Goal: Task Accomplishment & Management: Manage account settings

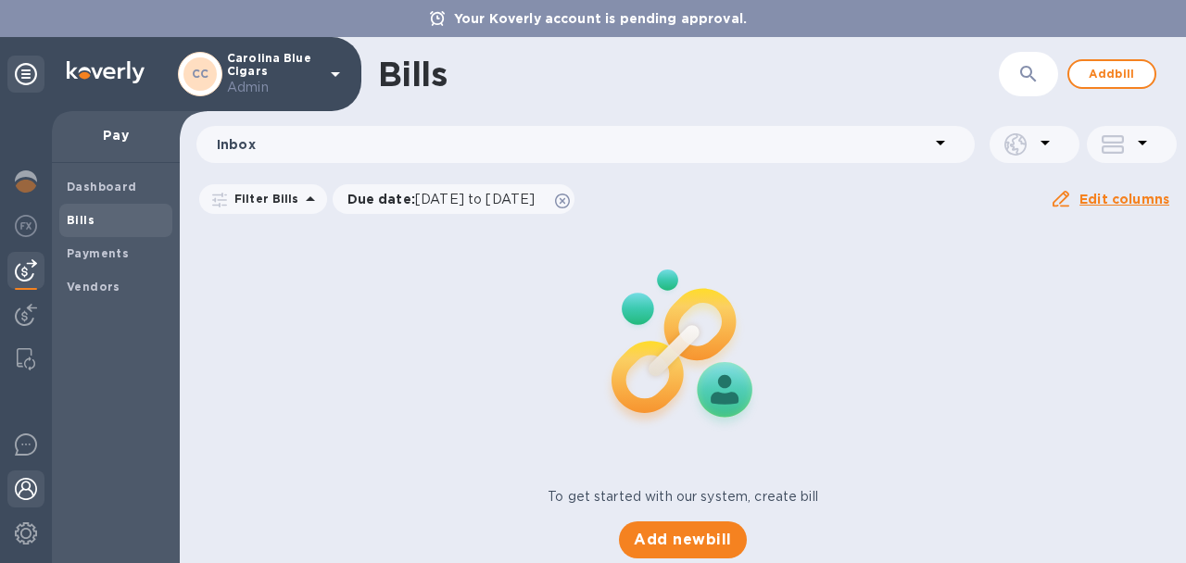
click at [22, 478] on img at bounding box center [26, 489] width 22 height 22
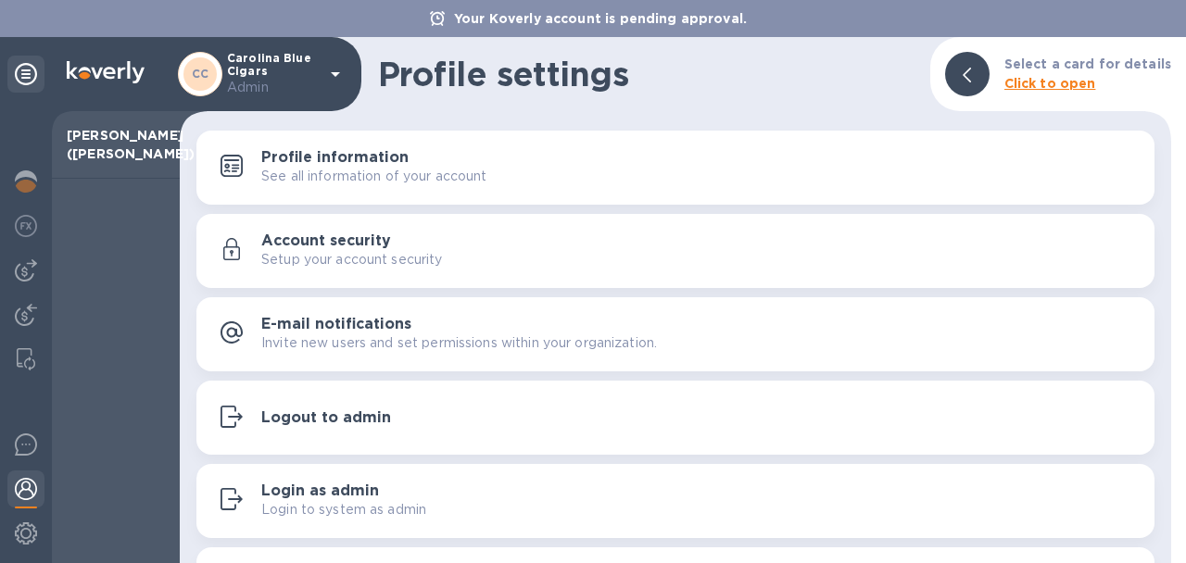
click at [408, 235] on div "Account security Setup your account security" at bounding box center [700, 251] width 878 height 37
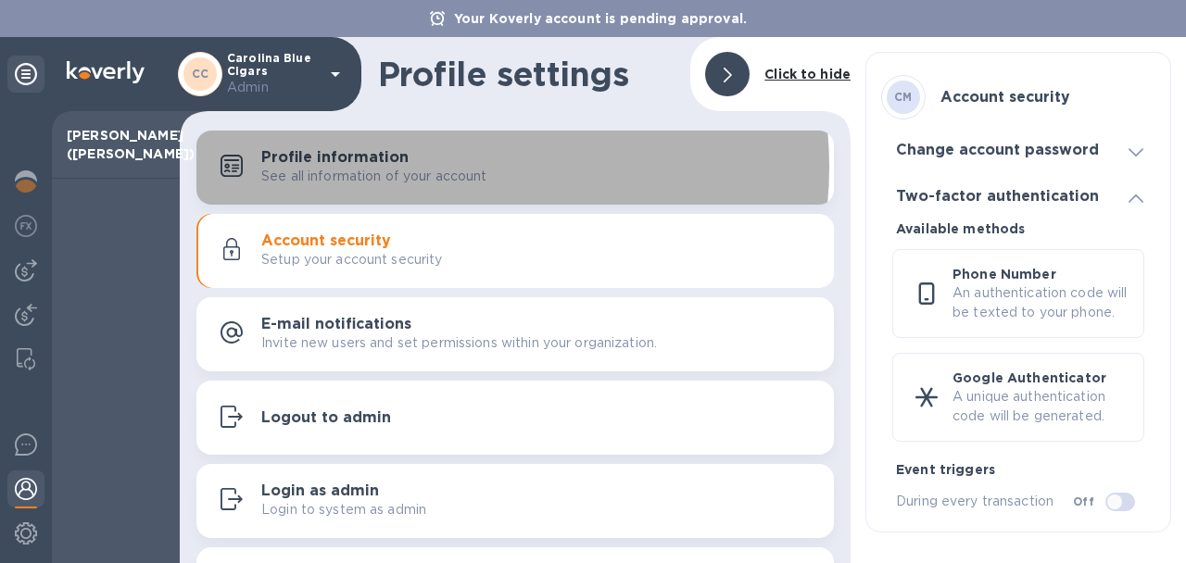
click at [441, 167] on p "See all information of your account" at bounding box center [374, 176] width 226 height 19
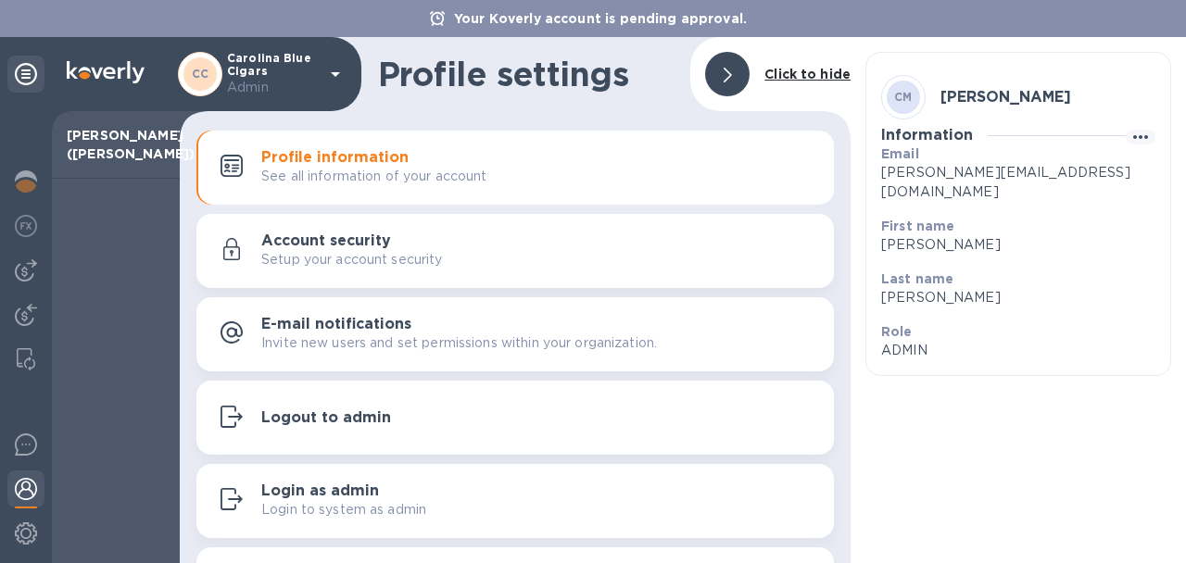
scroll to position [63, 0]
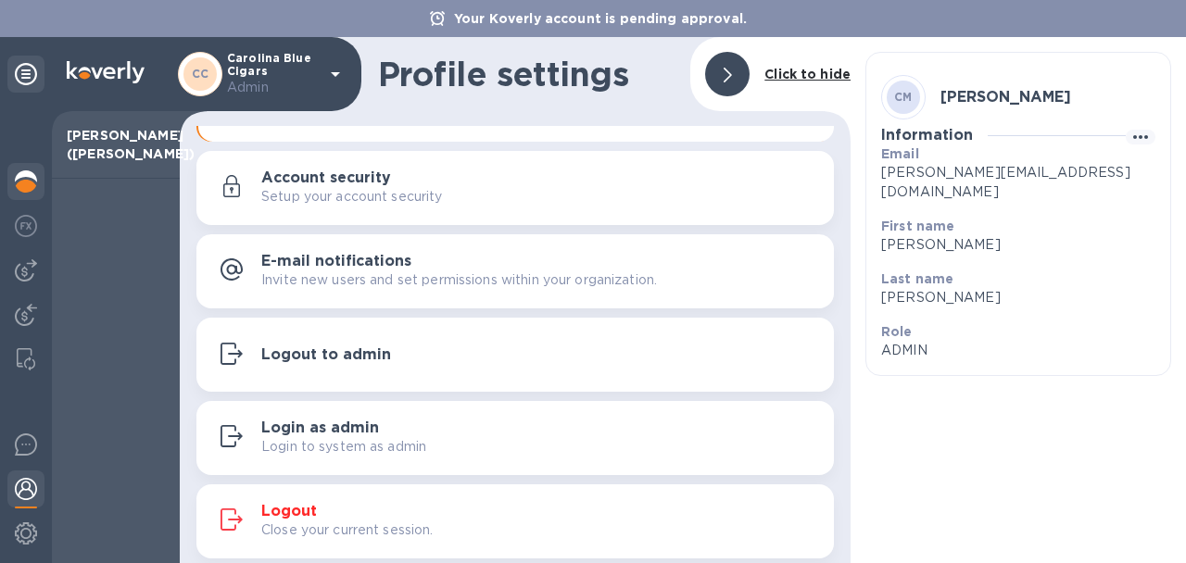
click at [33, 182] on img at bounding box center [26, 181] width 22 height 22
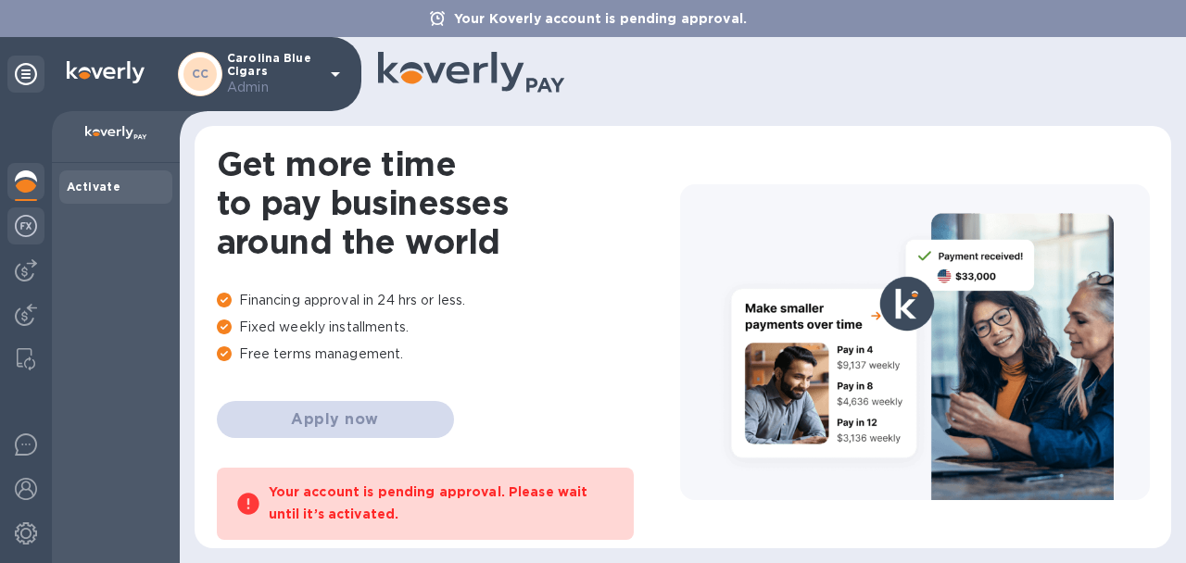
click at [26, 230] on img at bounding box center [26, 226] width 22 height 22
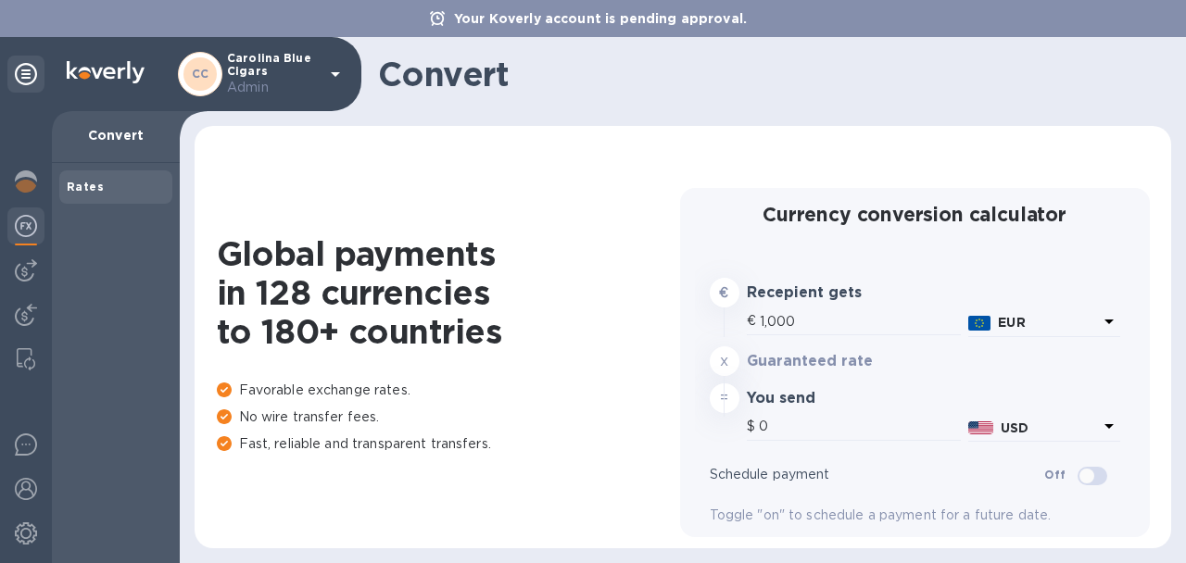
type input "1,176.97"
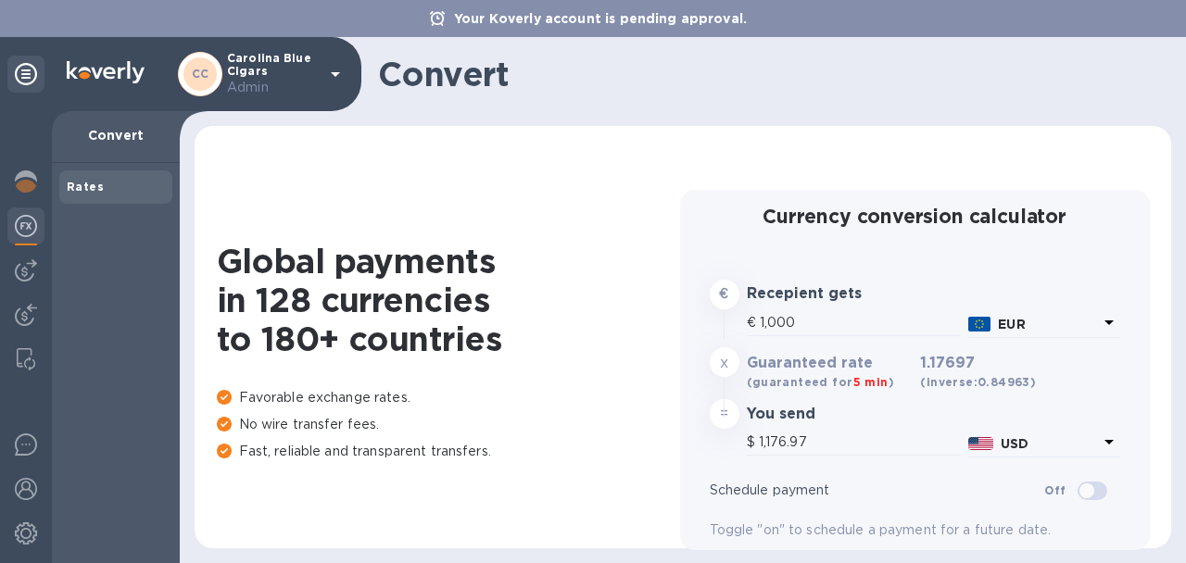
scroll to position [33, 0]
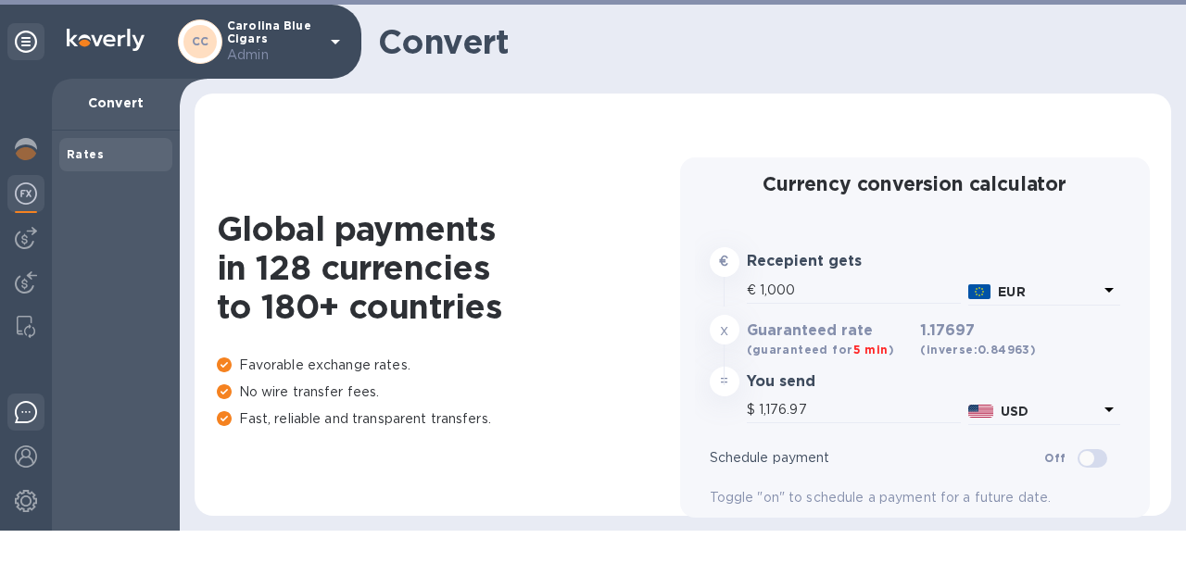
click at [20, 414] on img at bounding box center [26, 412] width 22 height 22
click at [20, 458] on img at bounding box center [26, 457] width 22 height 22
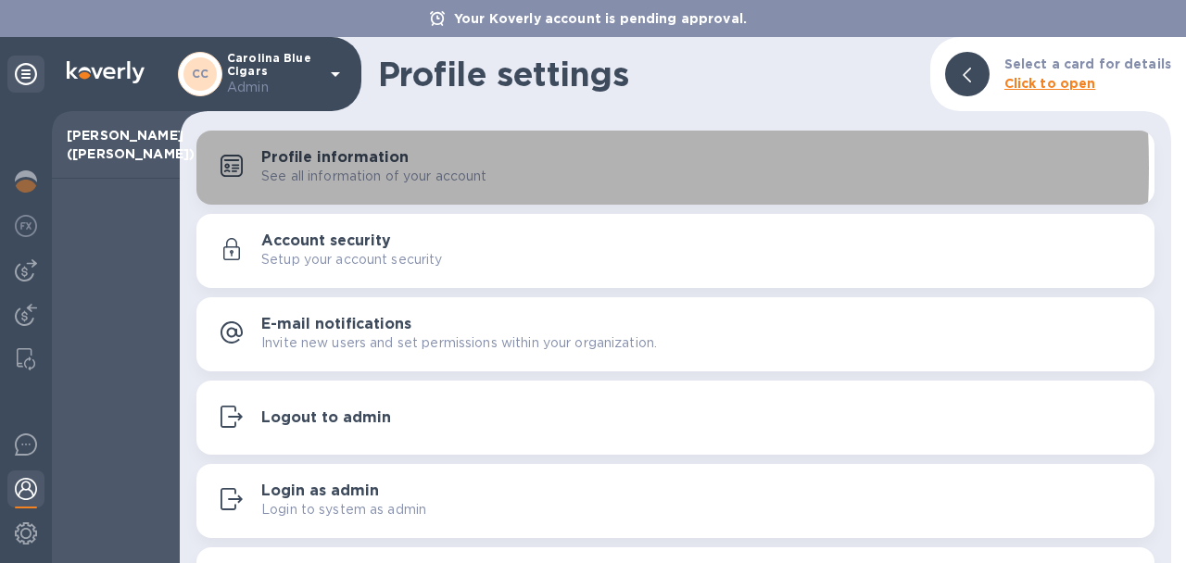
click at [359, 168] on p "See all information of your account" at bounding box center [374, 176] width 226 height 19
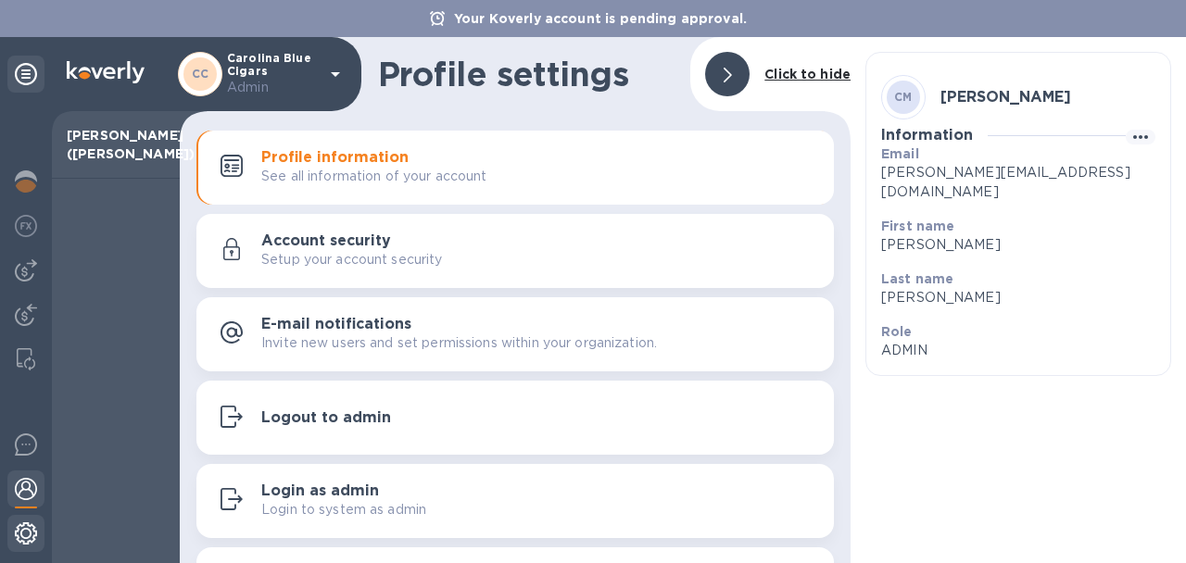
click at [26, 532] on img at bounding box center [26, 534] width 22 height 22
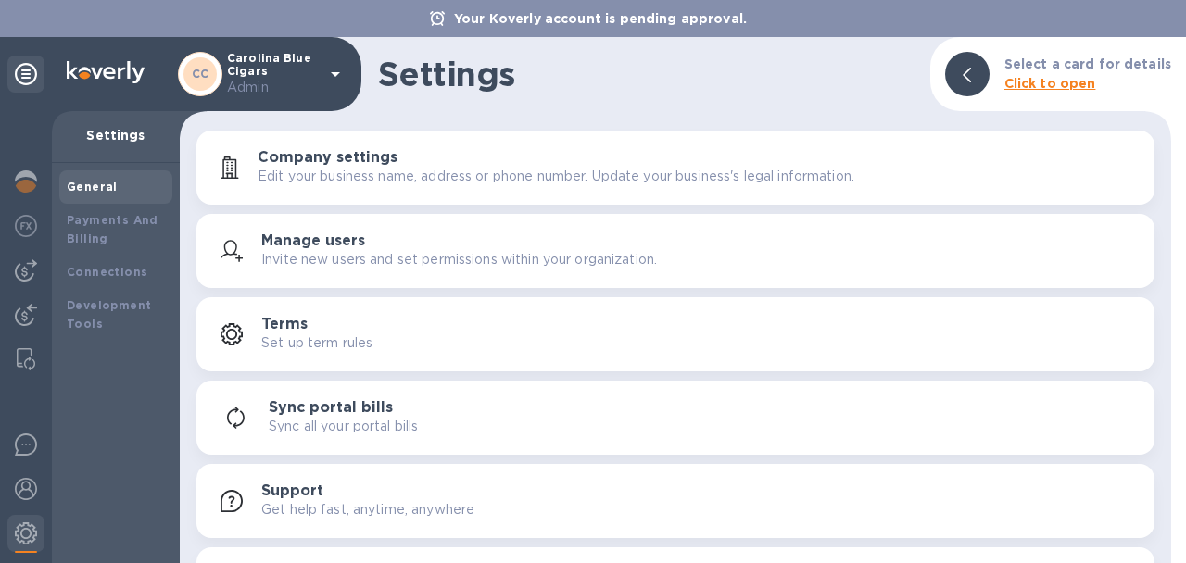
scroll to position [63, 0]
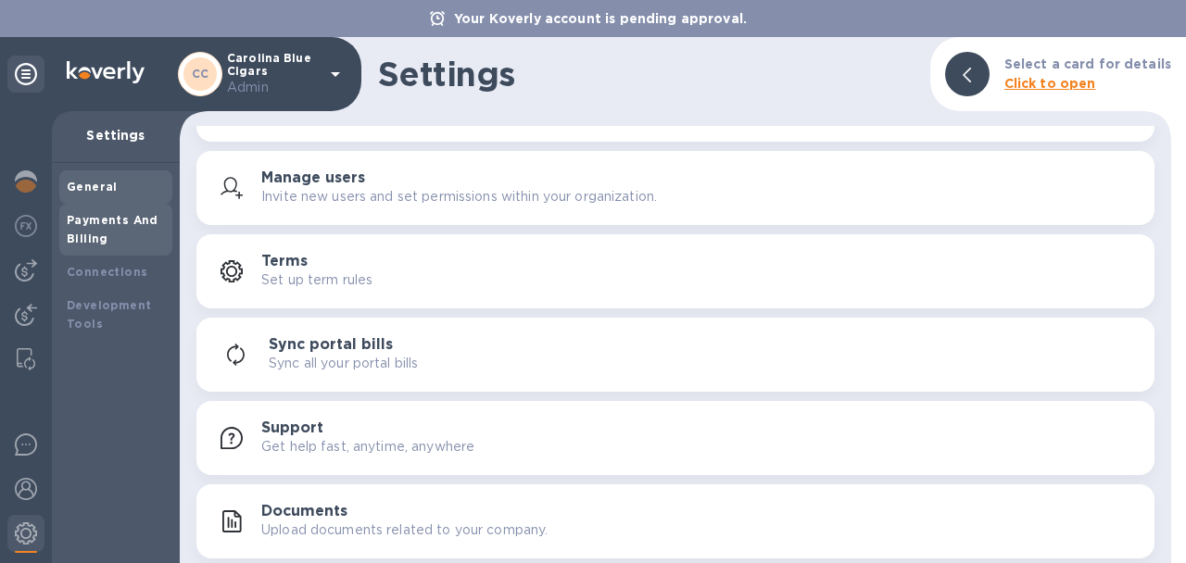
click at [99, 224] on b "Payments And Billing" at bounding box center [113, 229] width 92 height 32
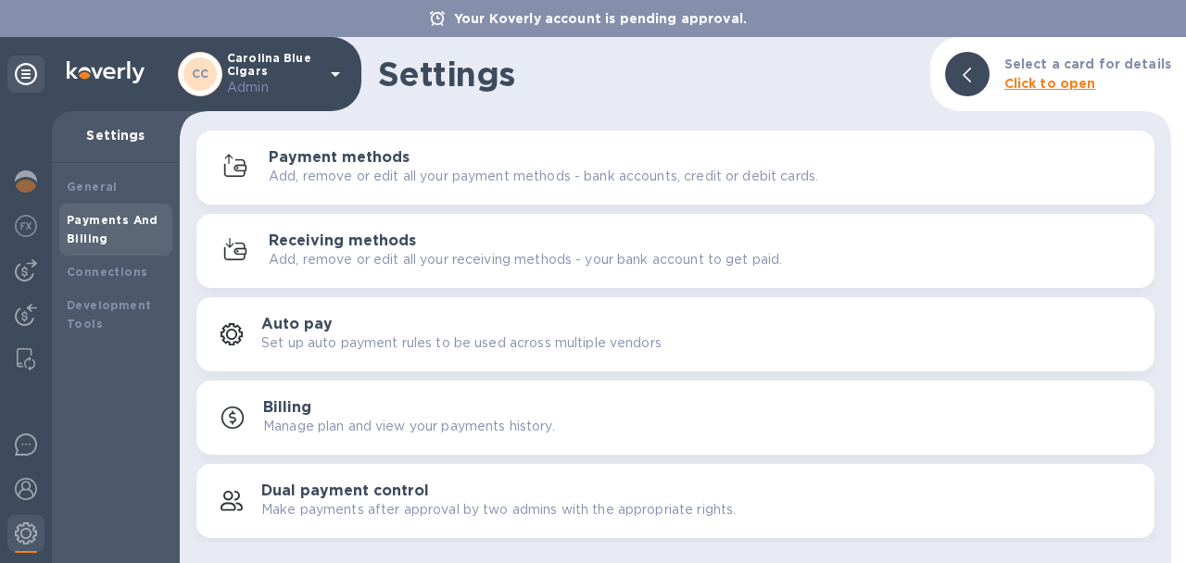
click at [386, 172] on p "Add, remove or edit all your payment methods - bank accounts, credit or debit c…" at bounding box center [543, 176] width 549 height 19
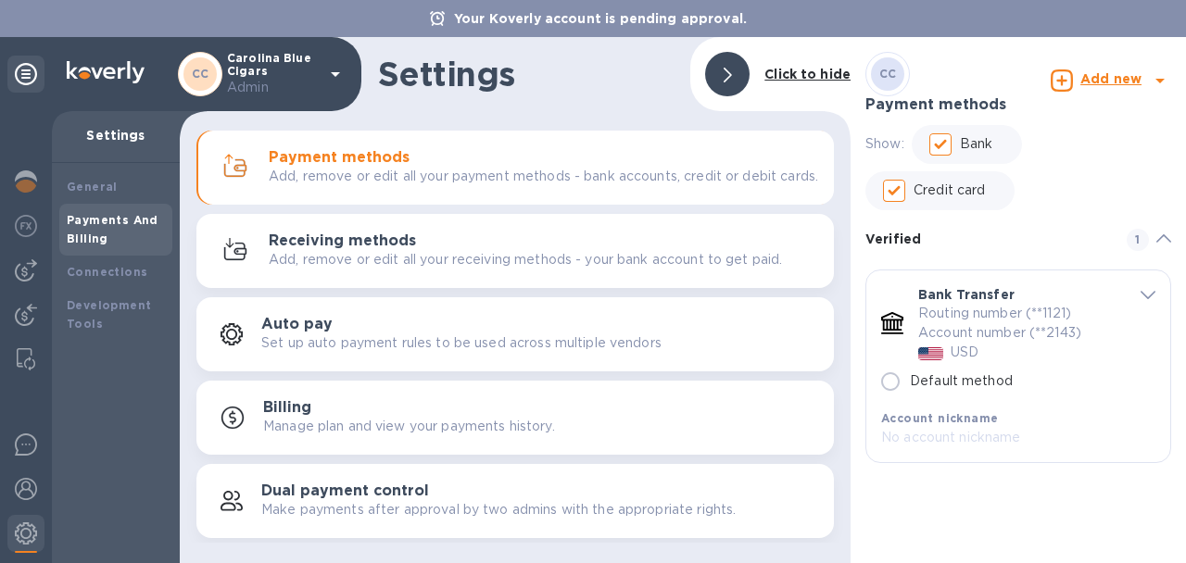
click at [1047, 317] on p "Routing number (**1121) Account number (**2143)" at bounding box center [1017, 323] width 199 height 39
click at [1146, 299] on icon "default-method" at bounding box center [1148, 295] width 15 height 8
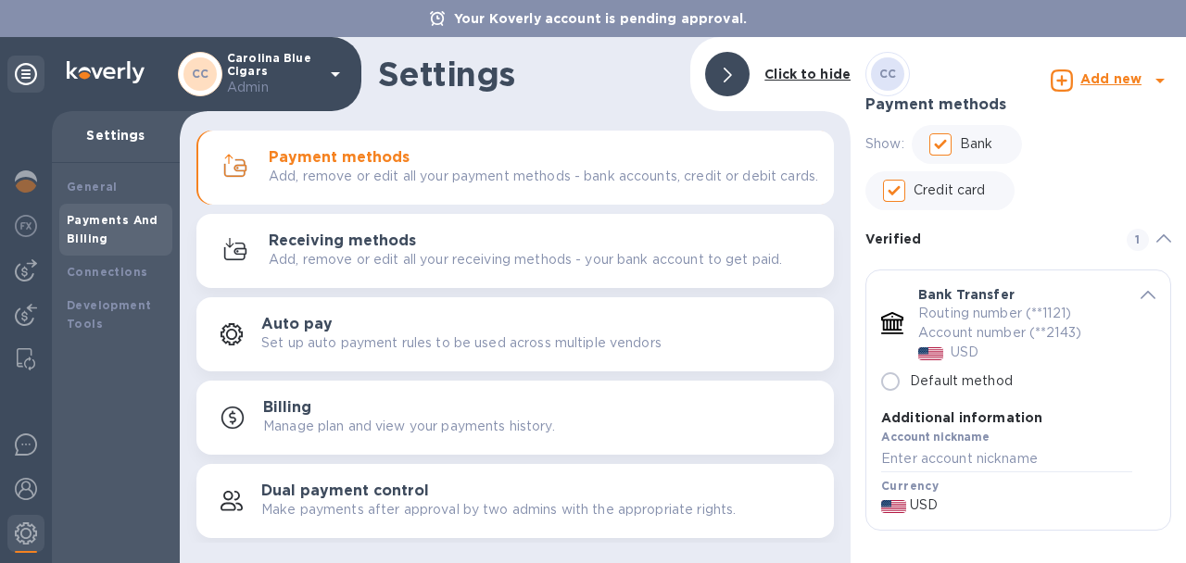
click at [1146, 299] on icon "default-method" at bounding box center [1148, 295] width 15 height 8
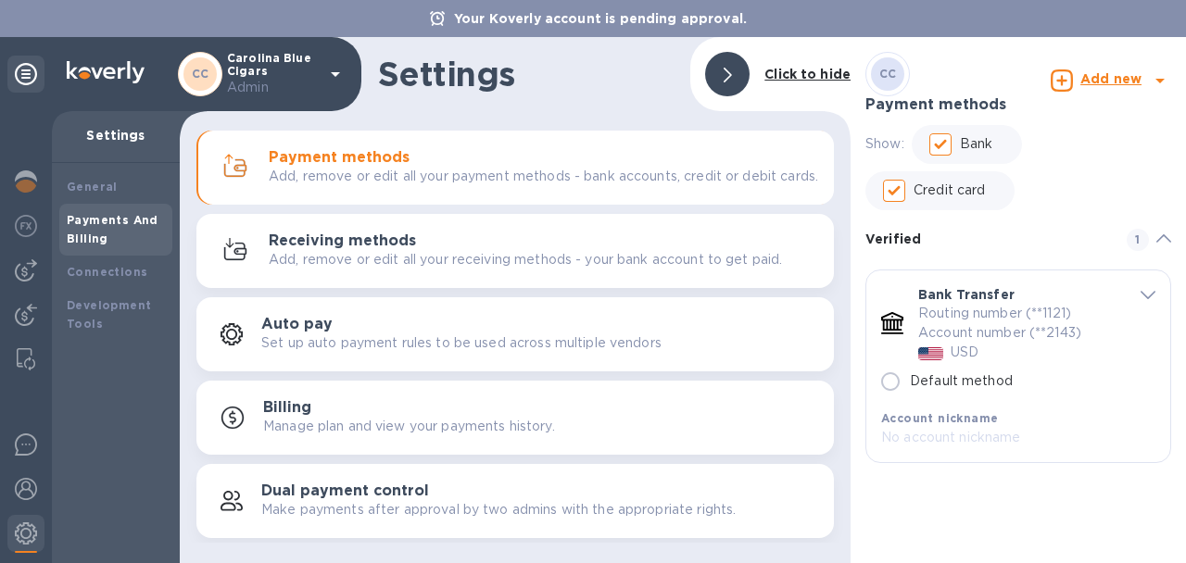
click at [432, 322] on button "Auto pay Set up auto payment rules to be used across multiple vendors" at bounding box center [514, 334] width 637 height 74
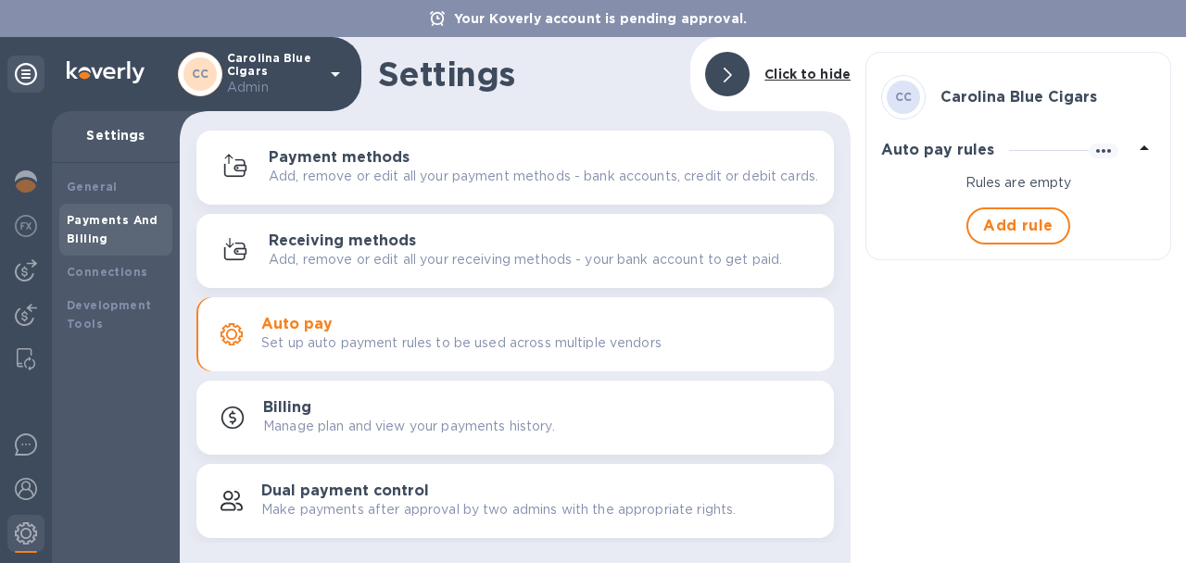
click at [434, 273] on div "Receiving methods Add, remove or edit all your receiving methods - your bank ac…" at bounding box center [515, 251] width 615 height 44
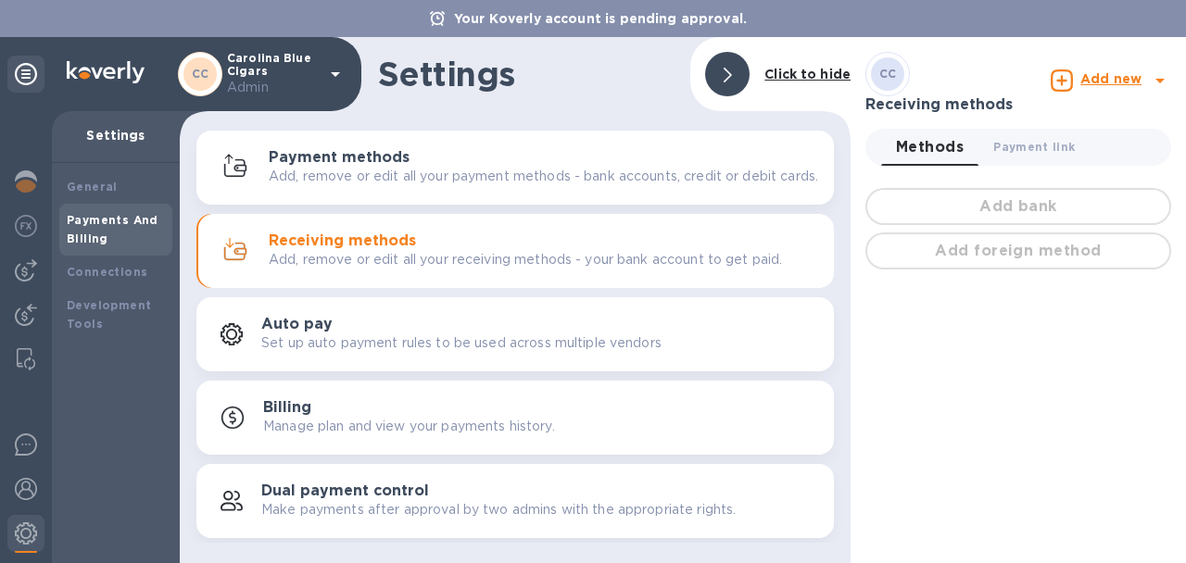
click at [378, 430] on p "Manage plan and view your payments history." at bounding box center [409, 426] width 292 height 19
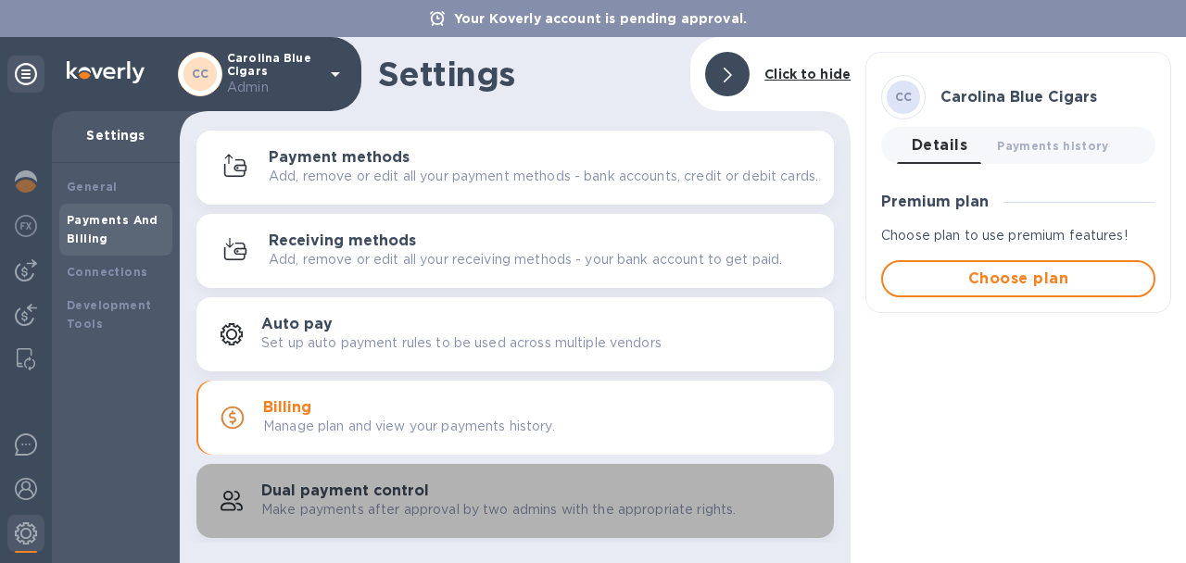
click at [370, 494] on h3 "Dual payment control" at bounding box center [345, 492] width 168 height 18
